Goal: Navigation & Orientation: Find specific page/section

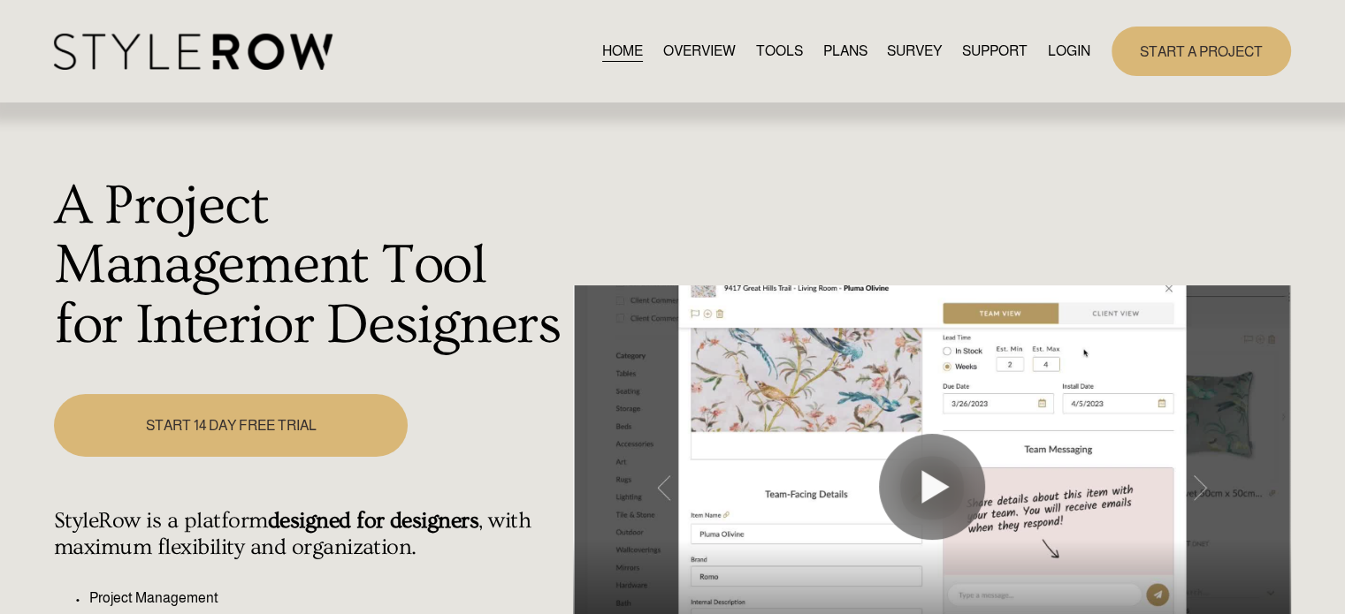
click at [1049, 49] on link "LOGIN" at bounding box center [1069, 51] width 42 height 24
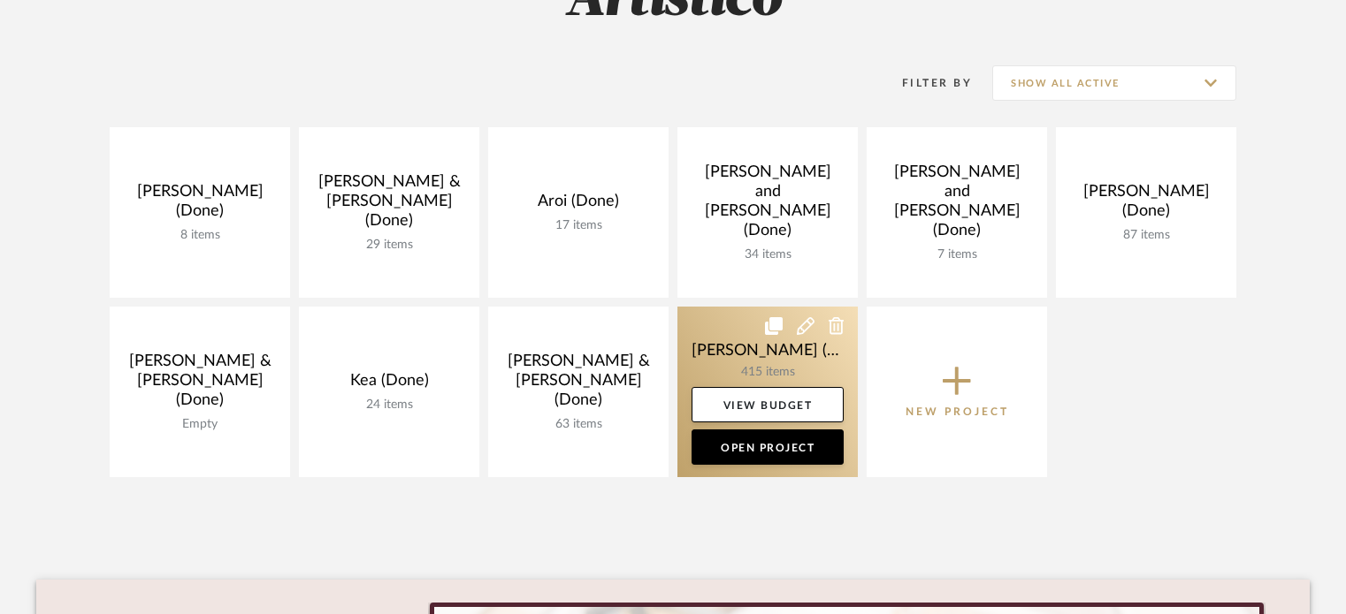
scroll to position [354, 0]
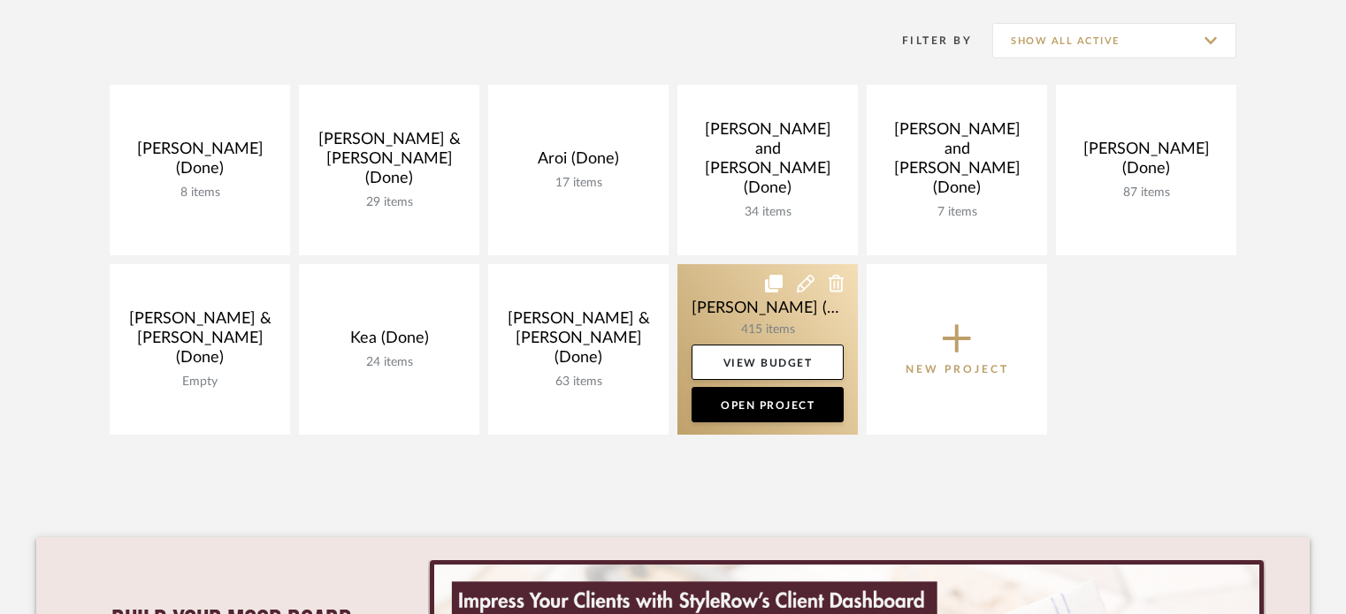
click at [739, 316] on link at bounding box center [767, 349] width 180 height 171
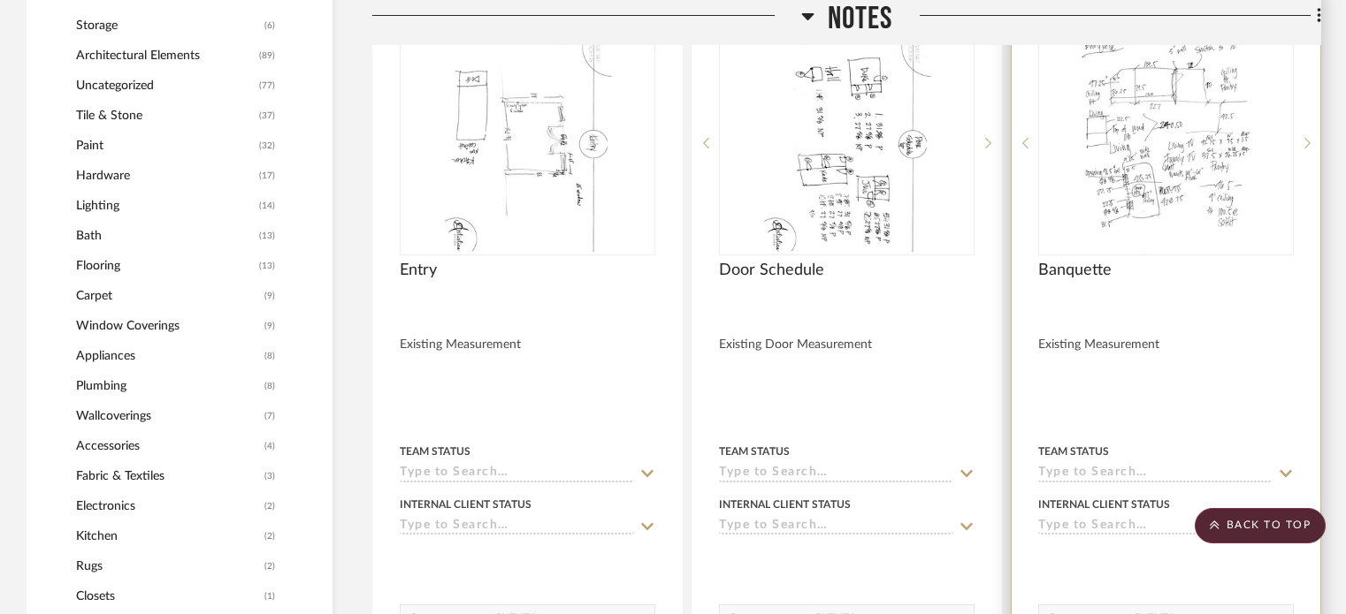
scroll to position [1414, 0]
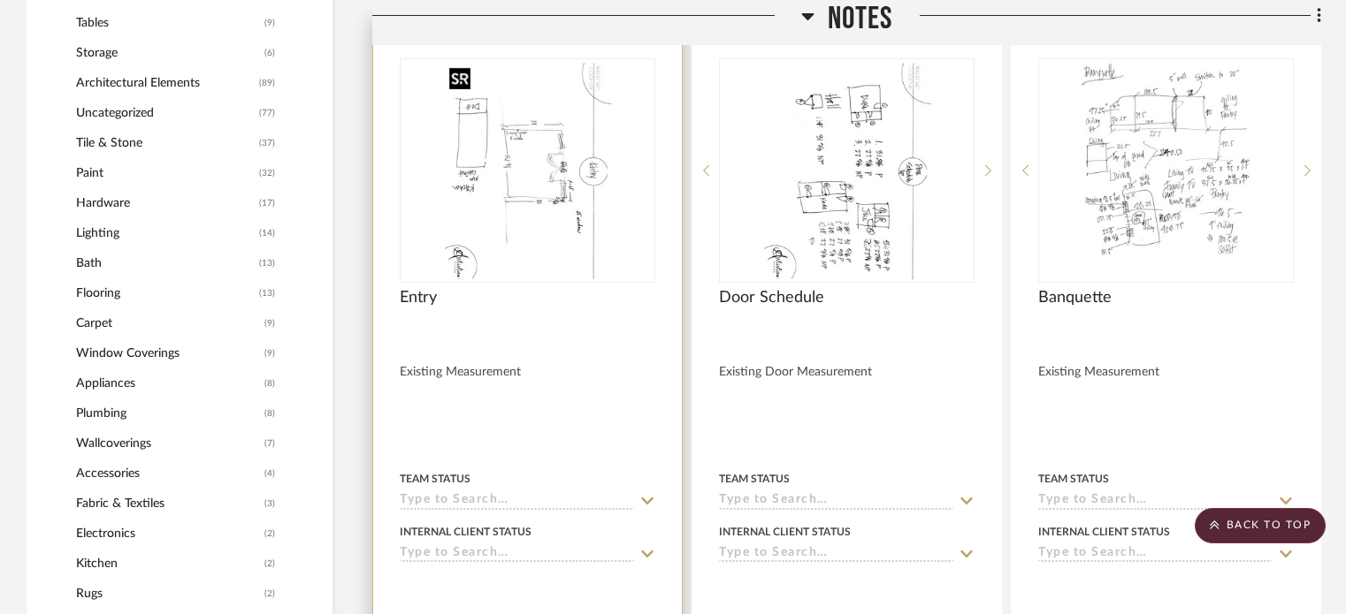
click at [0, 0] on img at bounding box center [0, 0] width 0 height 0
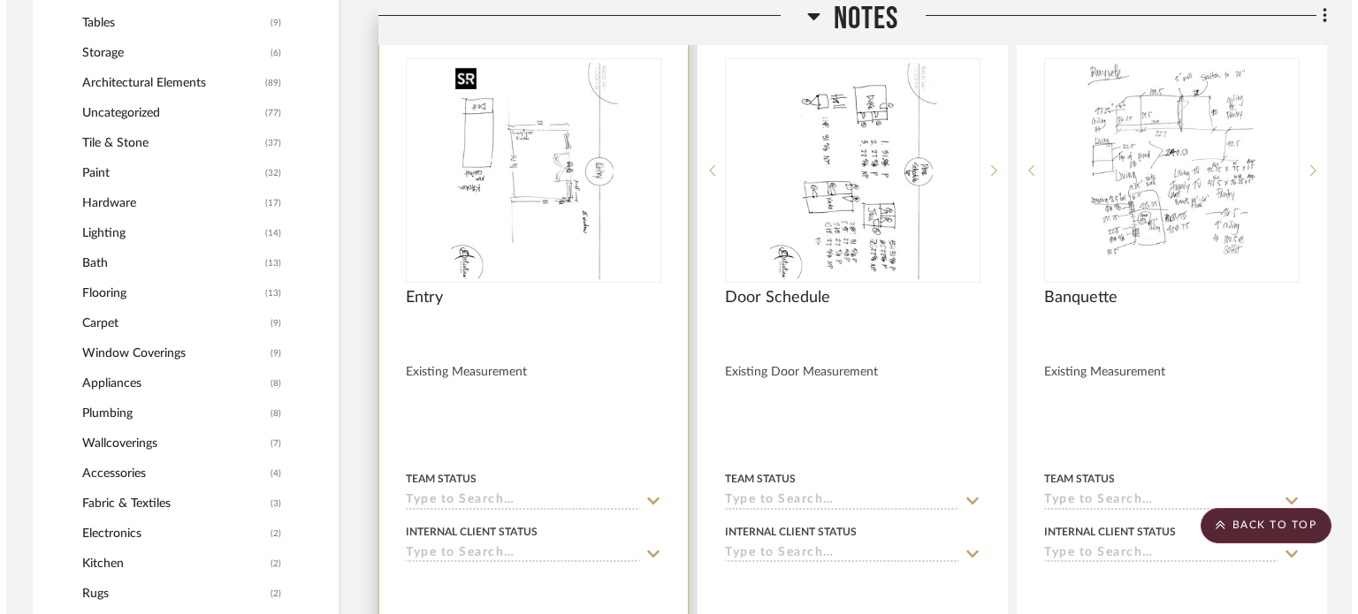
scroll to position [0, 0]
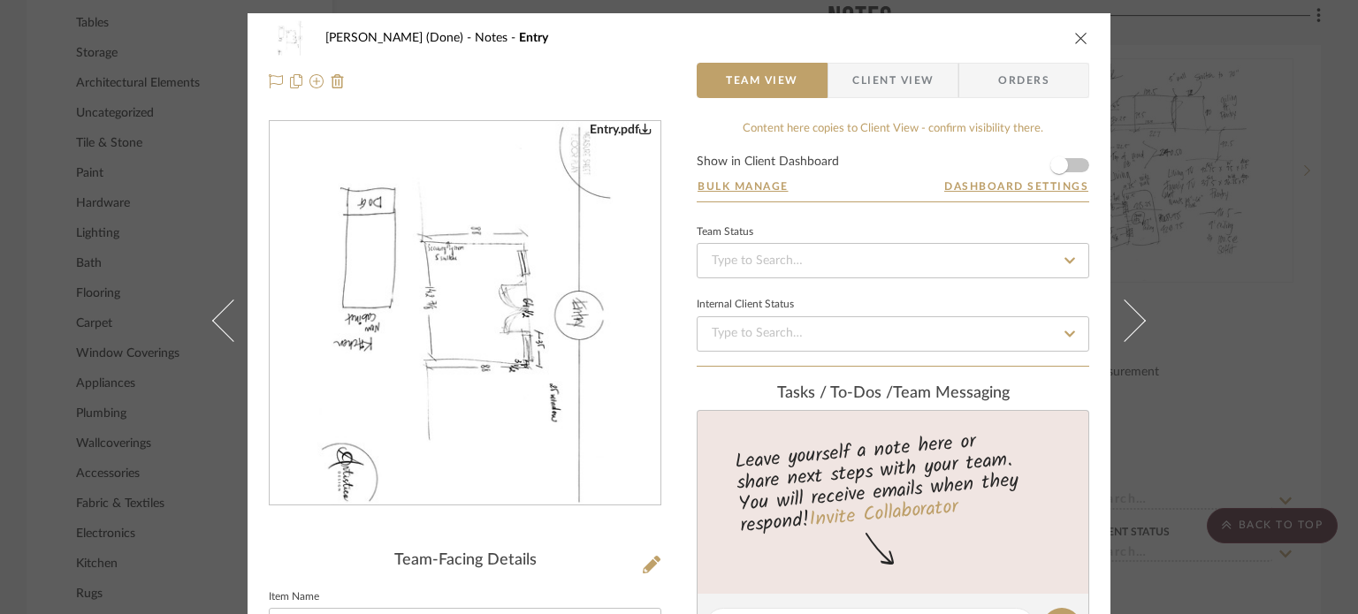
click at [452, 377] on img "0" at bounding box center [465, 314] width 296 height 384
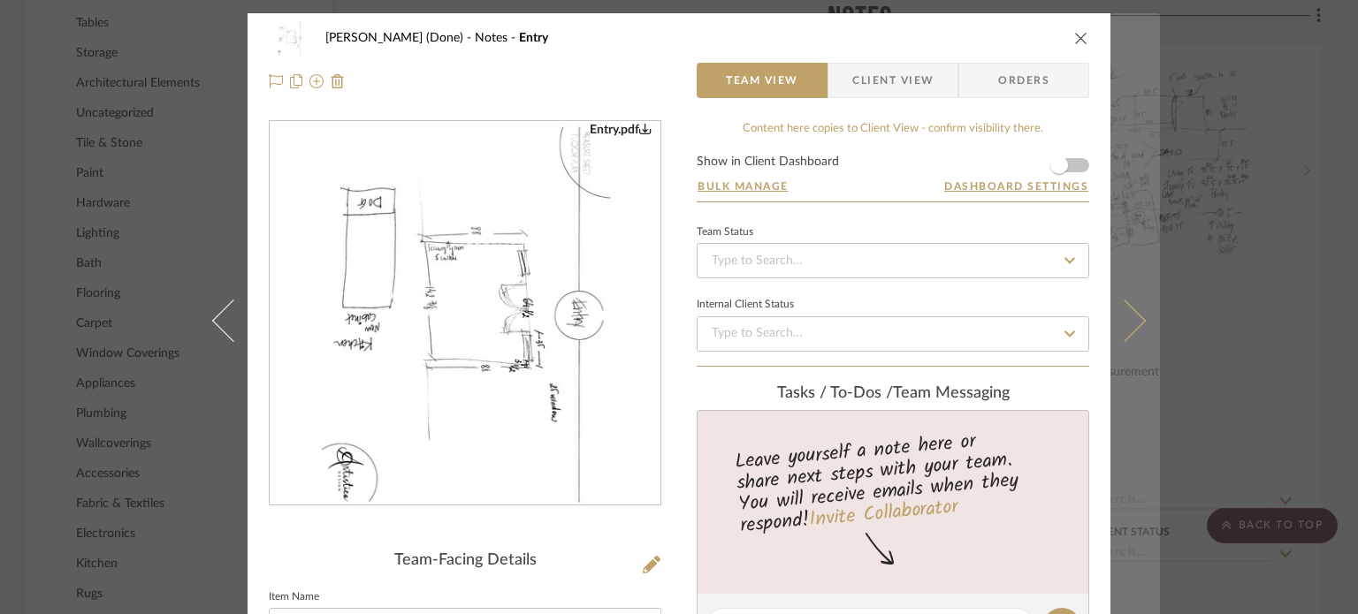
click at [1114, 318] on icon at bounding box center [1124, 320] width 42 height 42
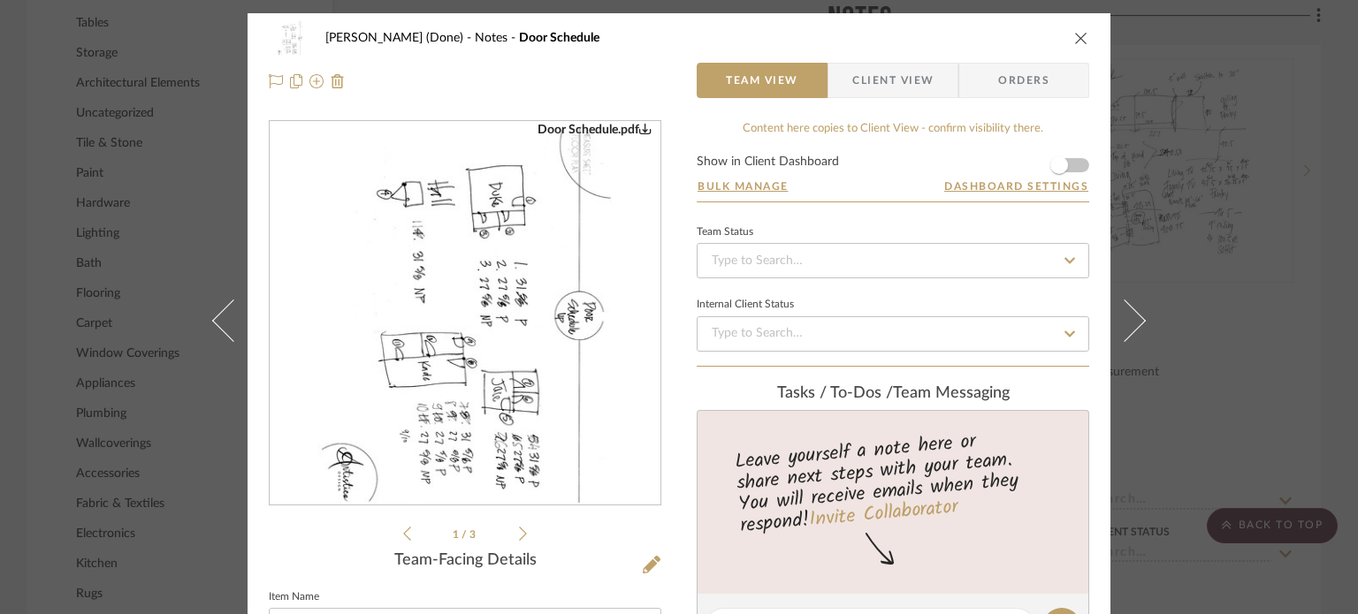
click at [1078, 49] on div "[PERSON_NAME] (Done) Notes Door Schedule" at bounding box center [679, 37] width 820 height 35
click at [1074, 37] on icon "close" at bounding box center [1081, 38] width 14 height 14
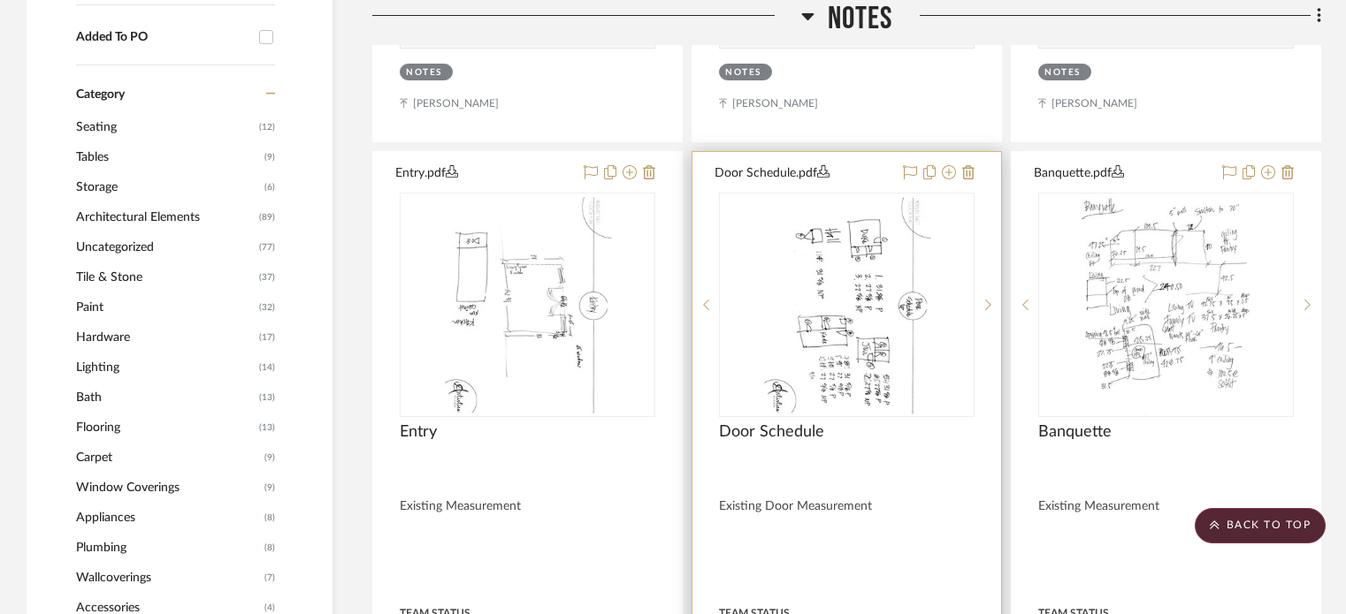
scroll to position [1238, 0]
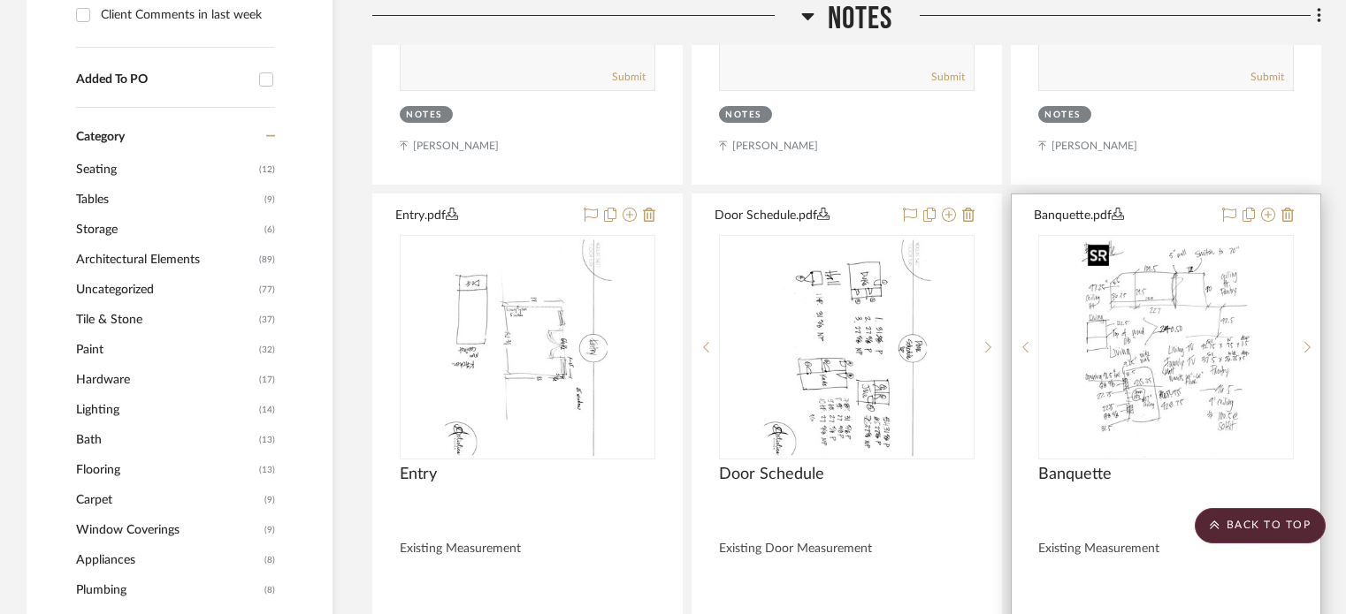
click at [1139, 347] on img "0" at bounding box center [1165, 347] width 171 height 221
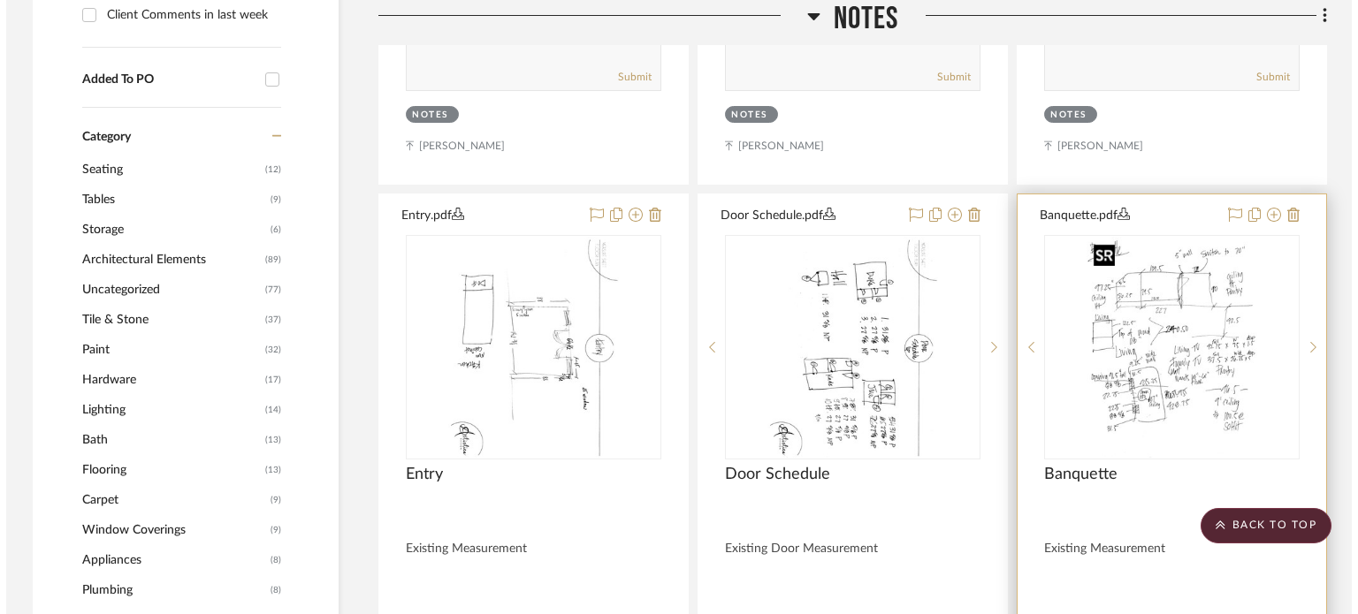
scroll to position [0, 0]
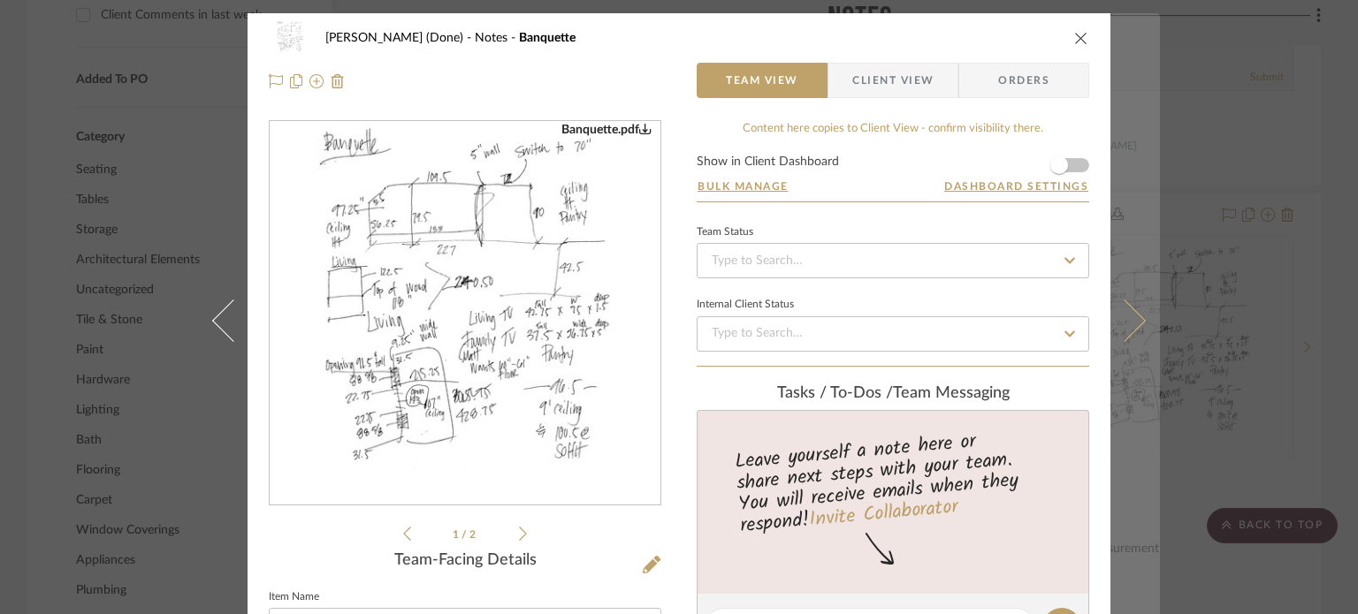
click at [1120, 324] on icon at bounding box center [1124, 320] width 42 height 42
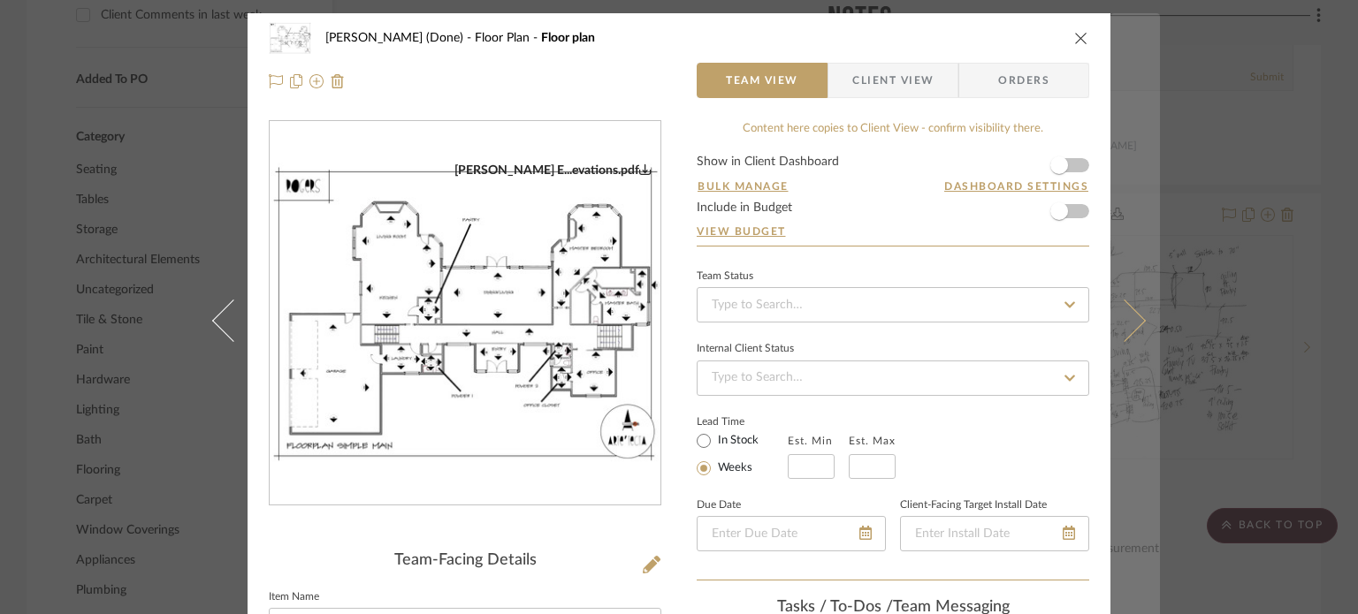
click at [1121, 324] on icon at bounding box center [1124, 320] width 42 height 42
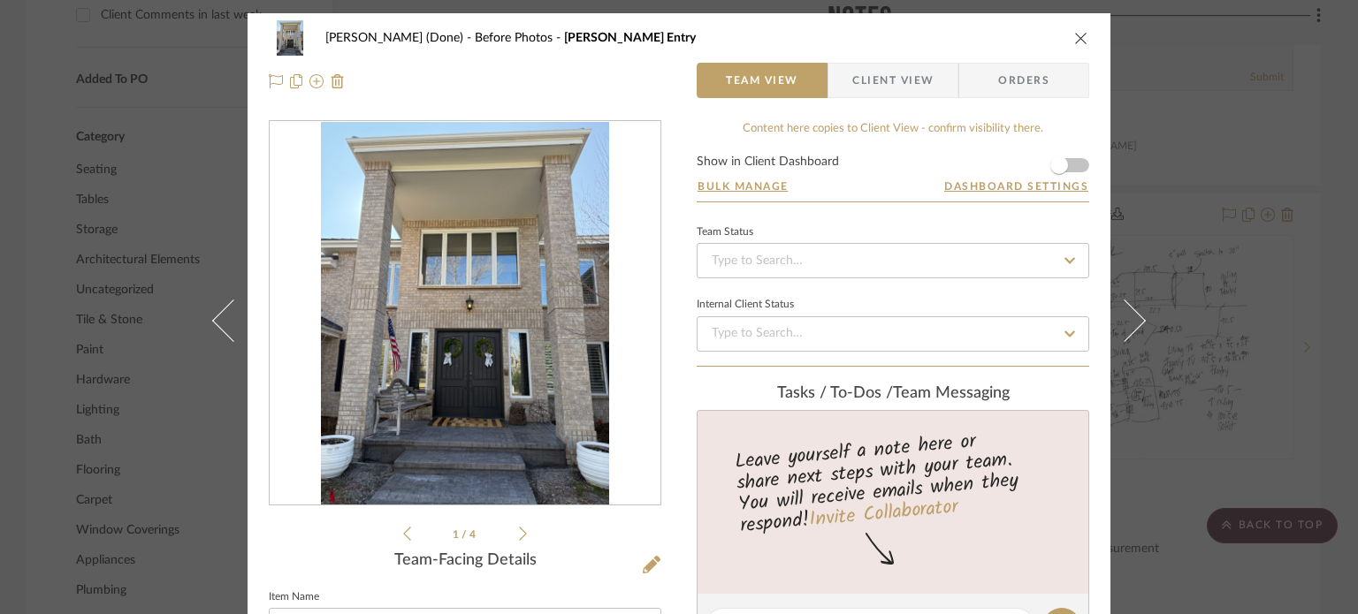
click at [1121, 324] on icon at bounding box center [1124, 320] width 42 height 42
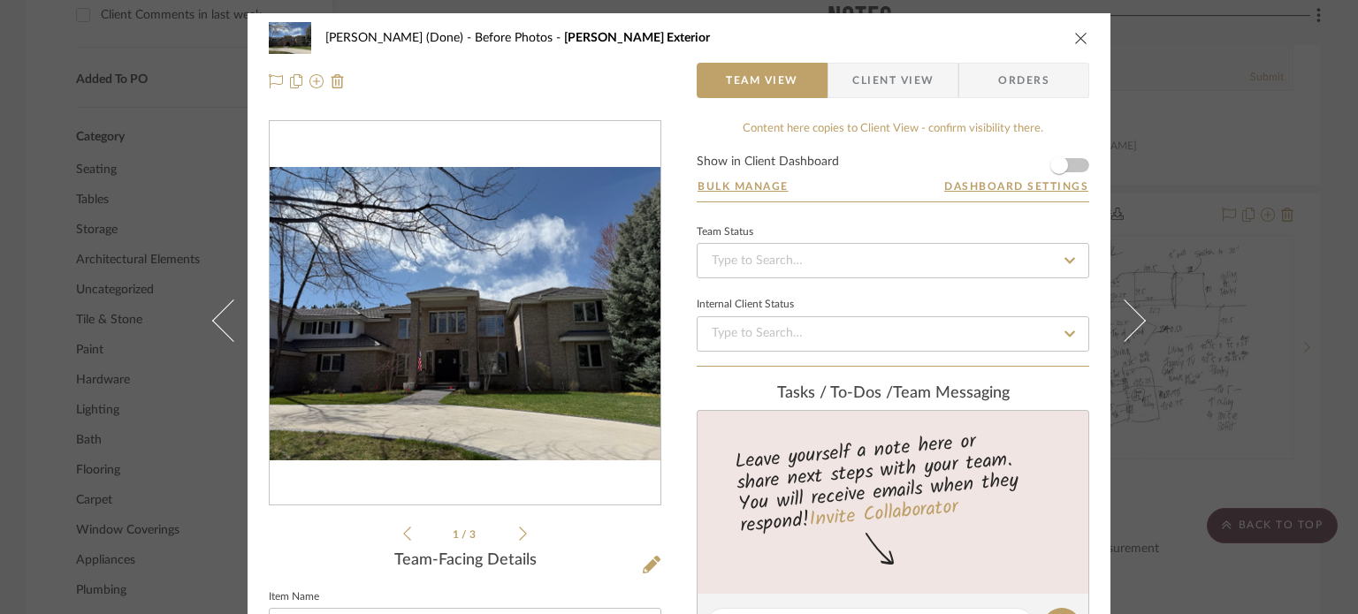
click at [1079, 42] on icon "close" at bounding box center [1081, 38] width 14 height 14
